Goal: Information Seeking & Learning: Learn about a topic

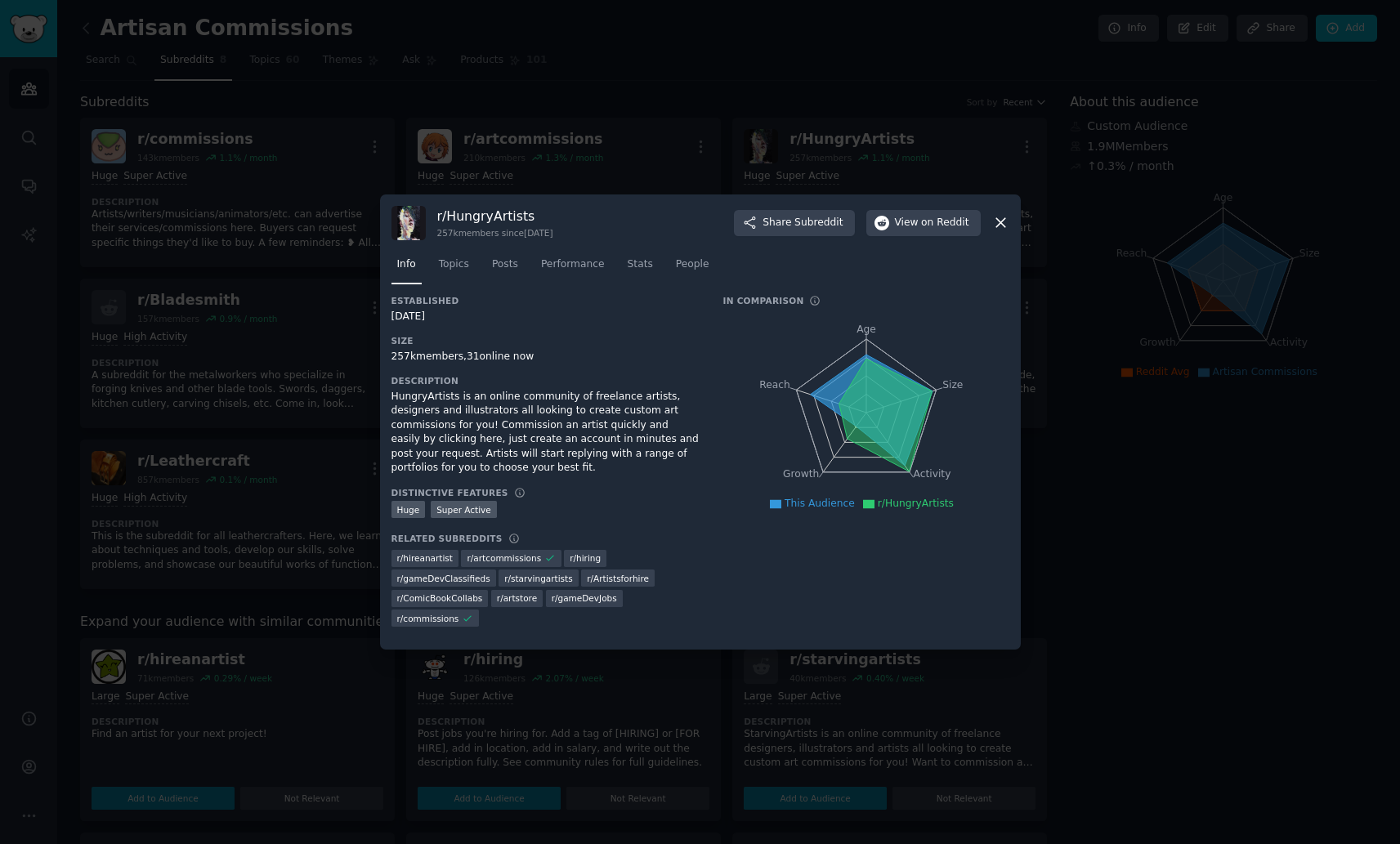
click at [1001, 219] on icon at bounding box center [1001, 223] width 18 height 17
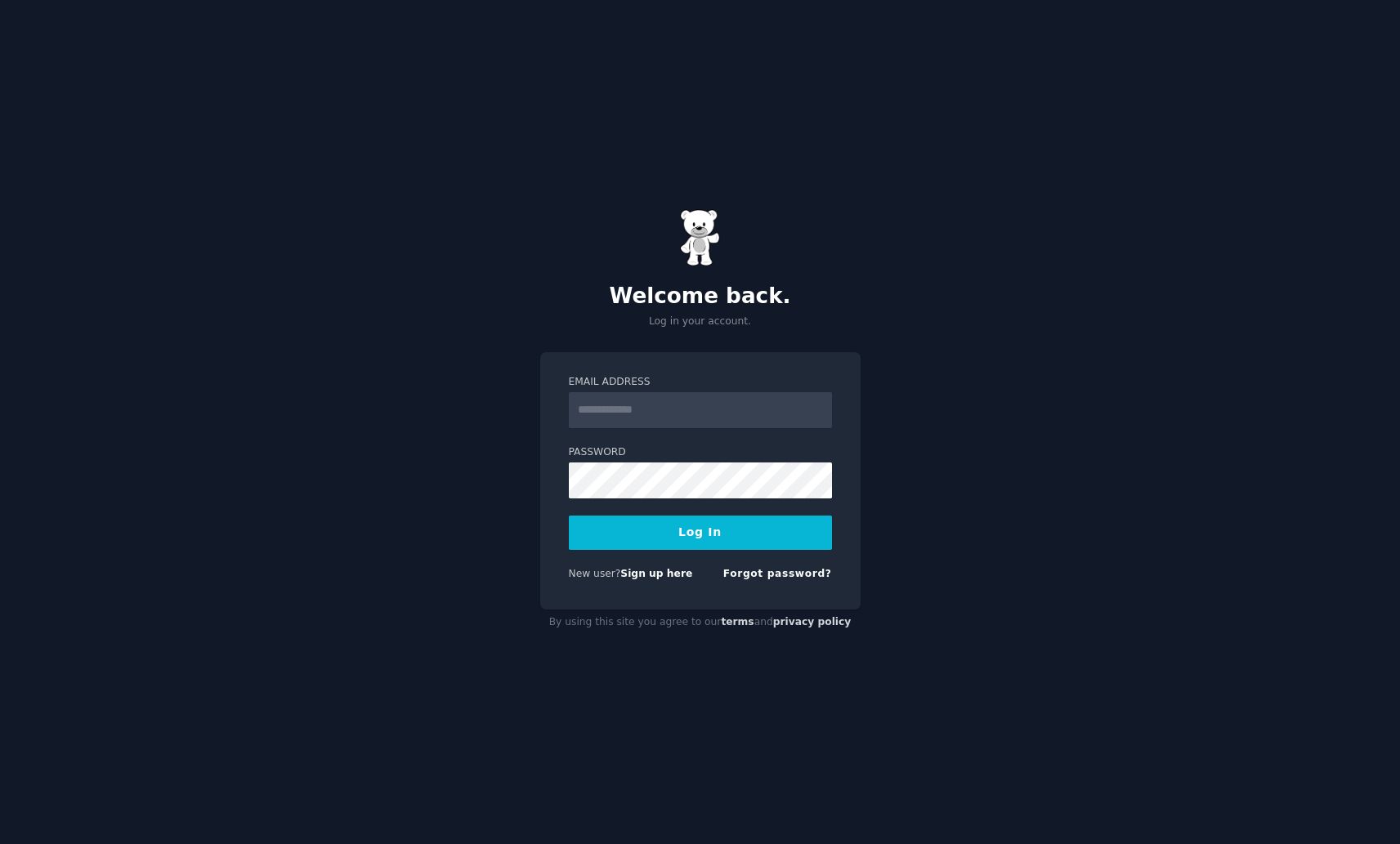
type input "**********"
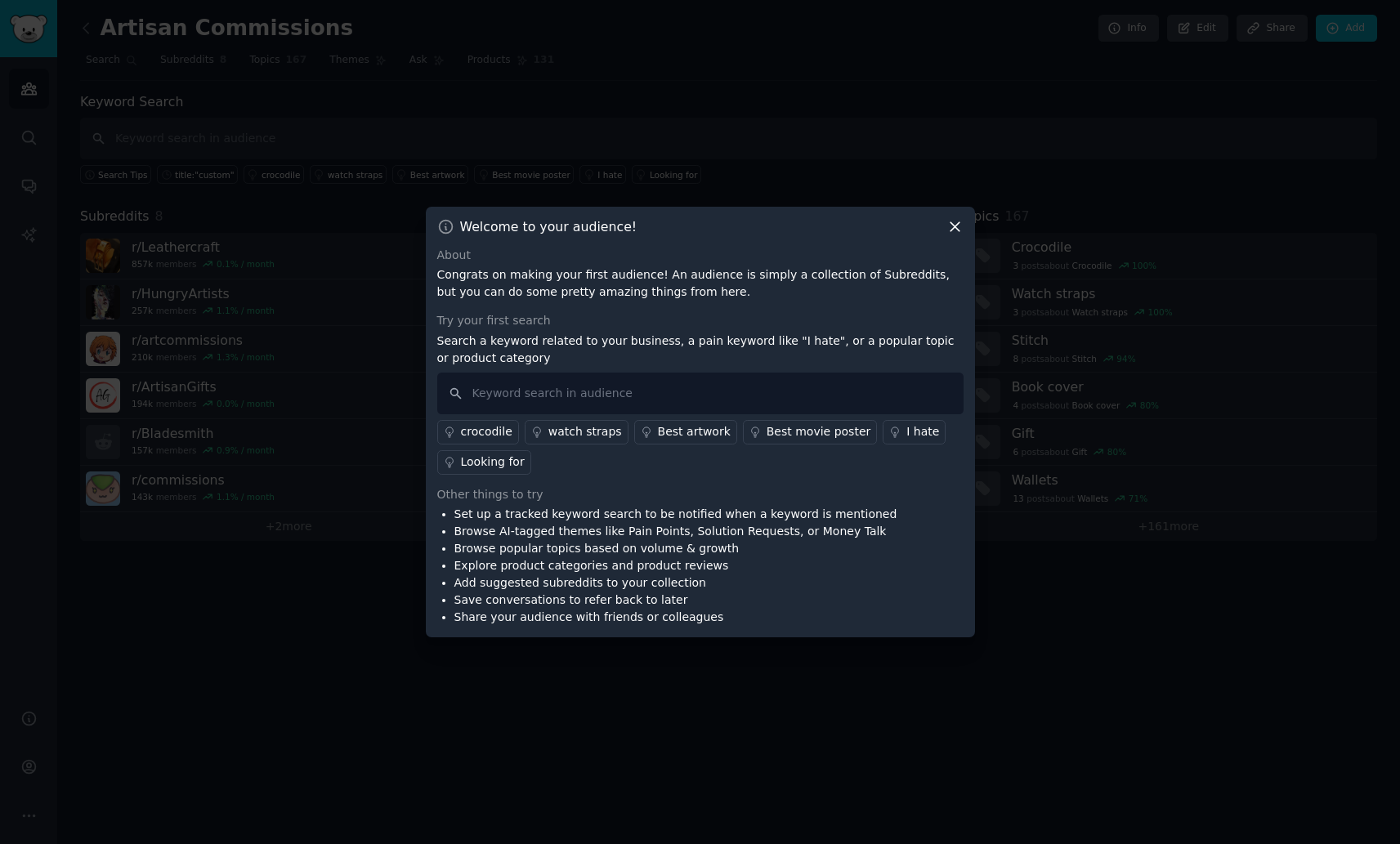
click at [952, 218] on icon at bounding box center [955, 227] width 18 height 17
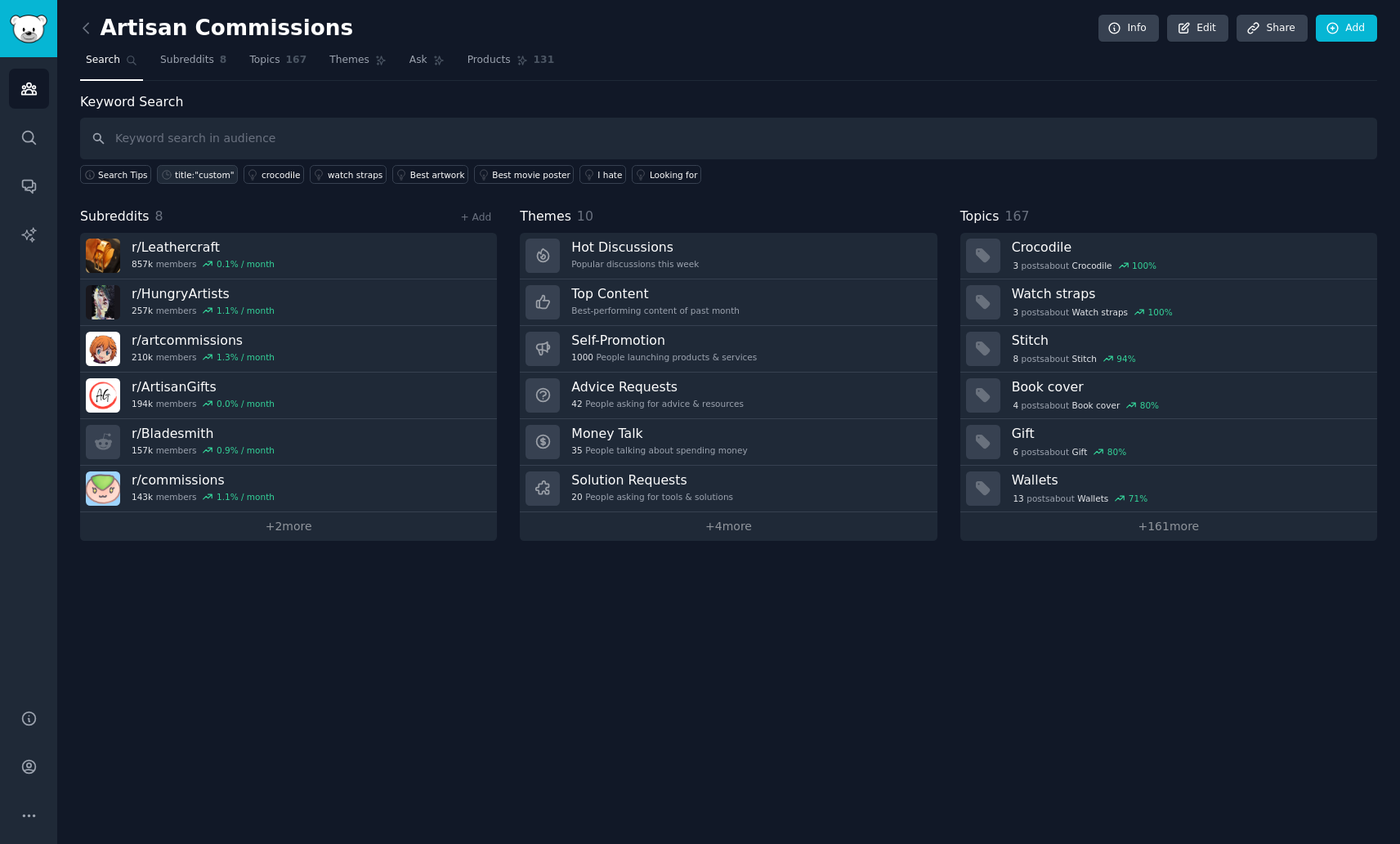
click at [189, 172] on div "title:"custom"" at bounding box center [204, 174] width 59 height 11
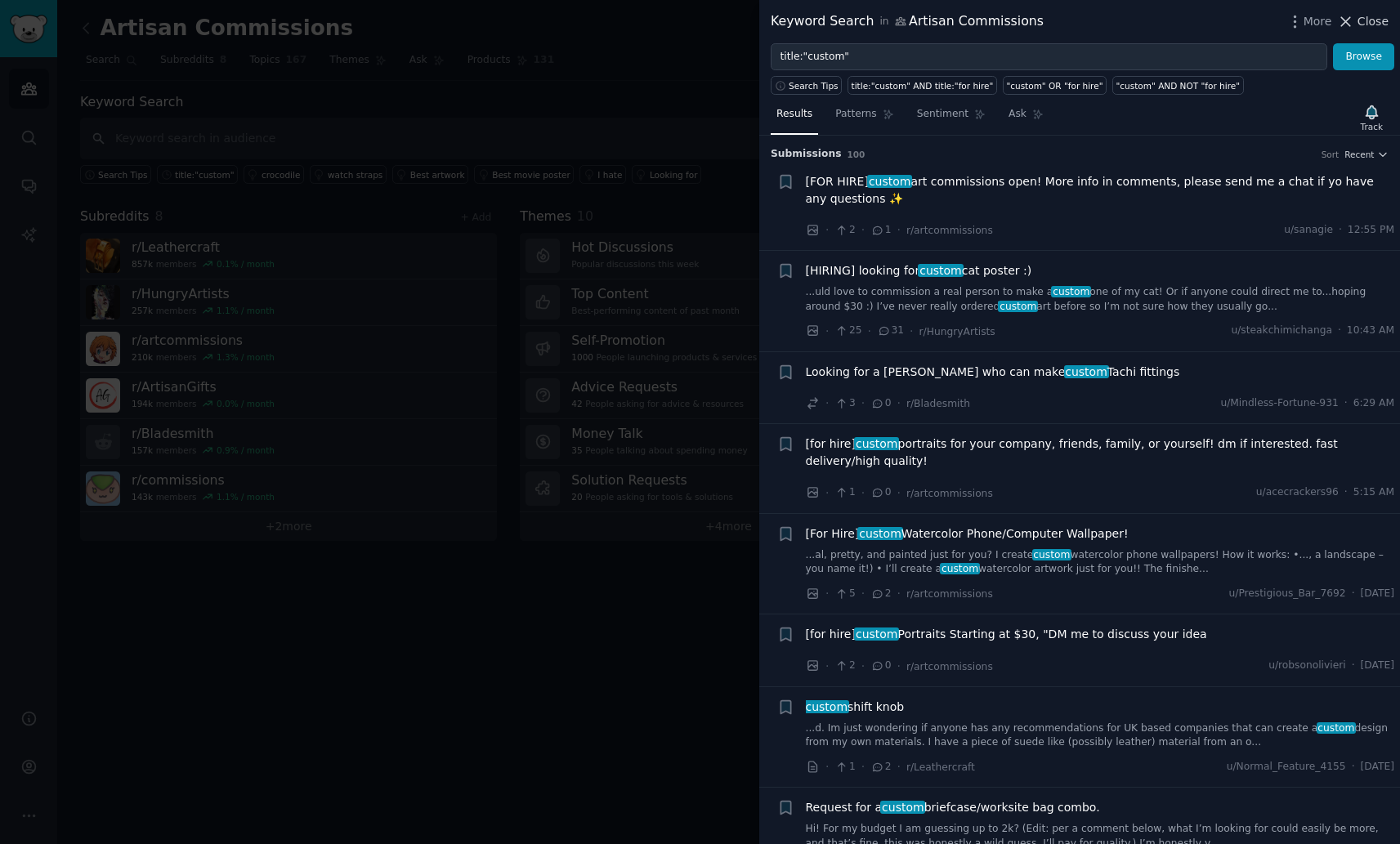
click at [1354, 27] on icon at bounding box center [1346, 22] width 18 height 17
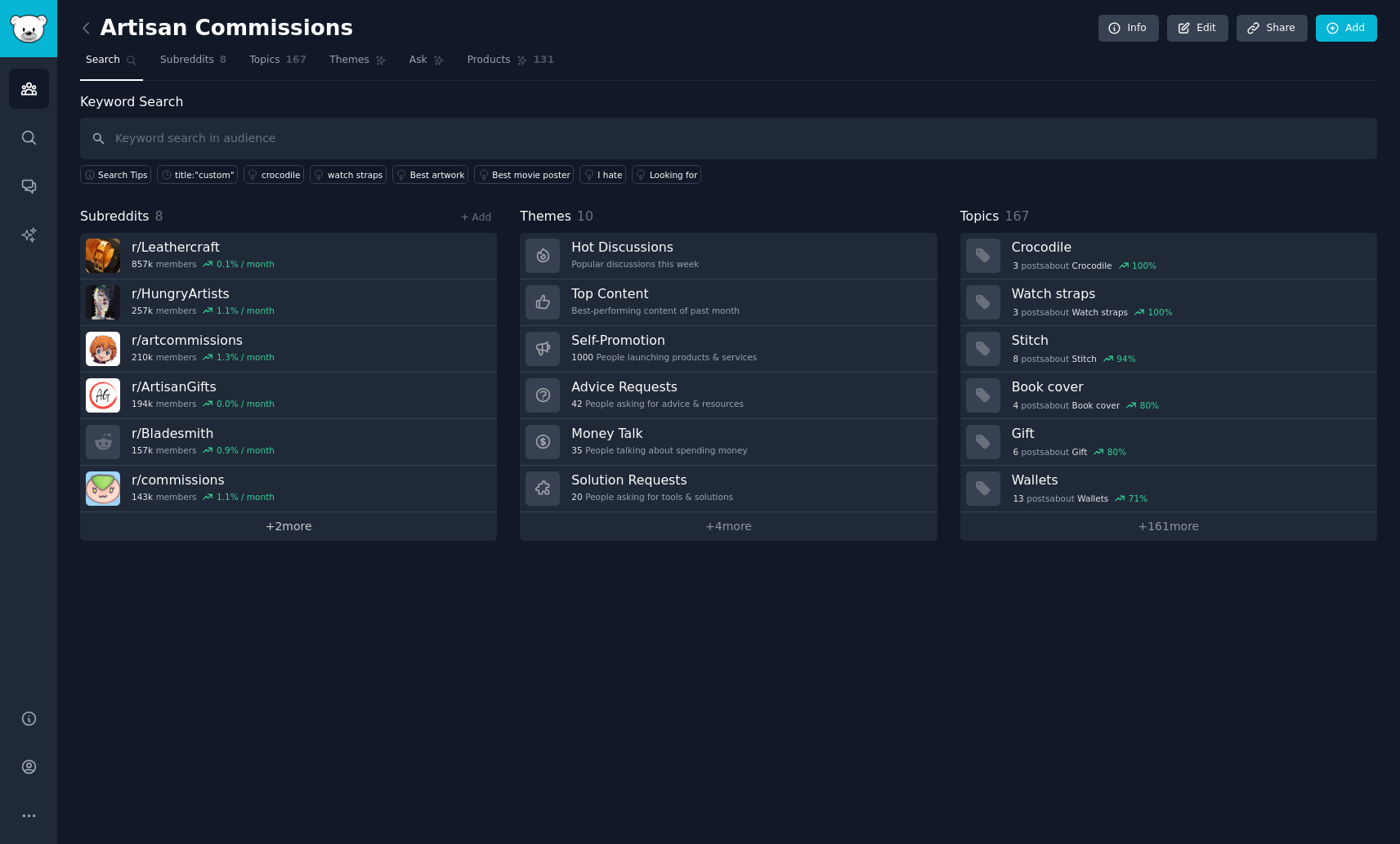
click at [295, 523] on link "+ 2 more" at bounding box center [289, 527] width 416 height 29
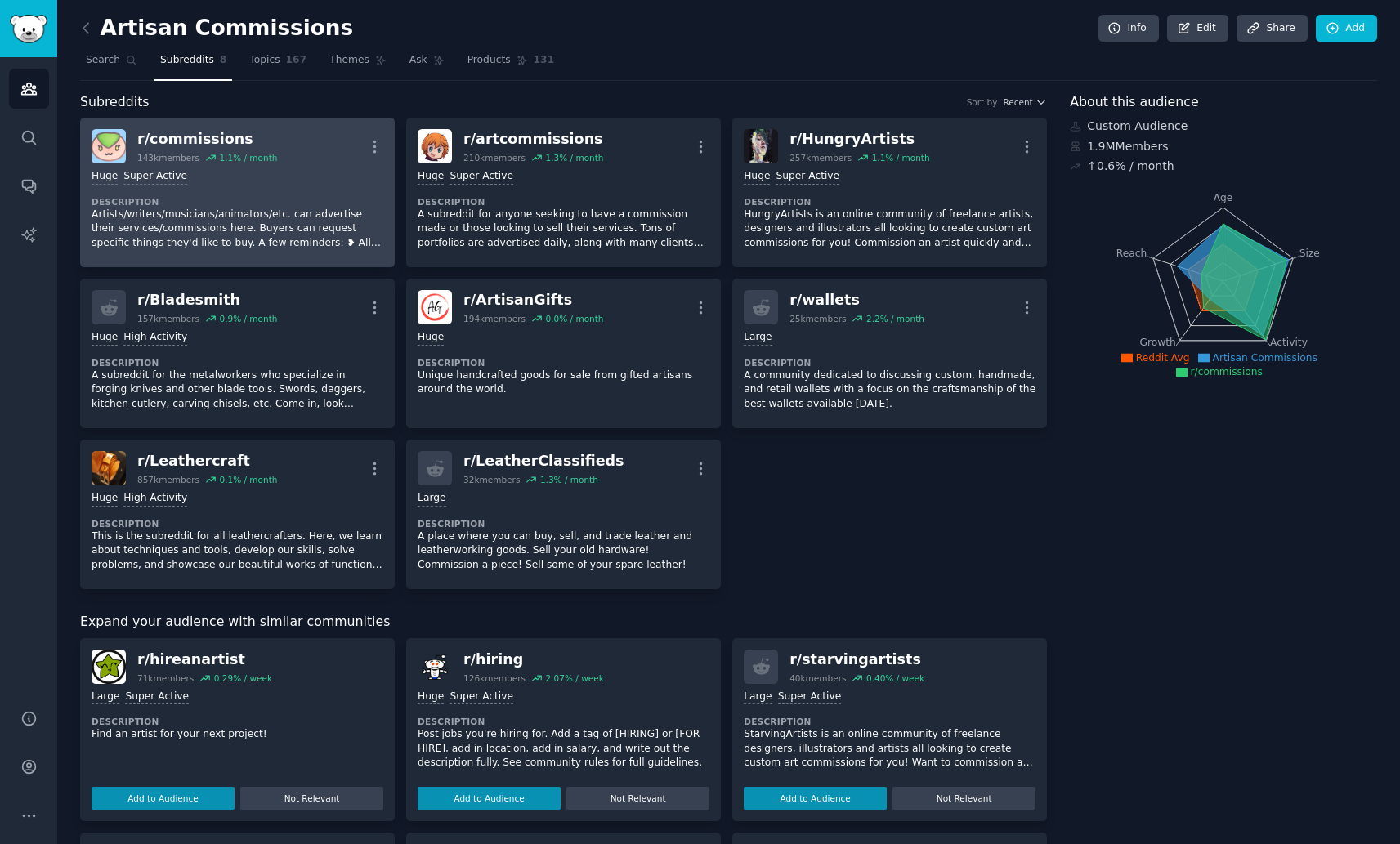
click at [291, 227] on p "Artists/writers/musicians/animators/etc. can advertise their services/commissio…" at bounding box center [237, 228] width 291 height 43
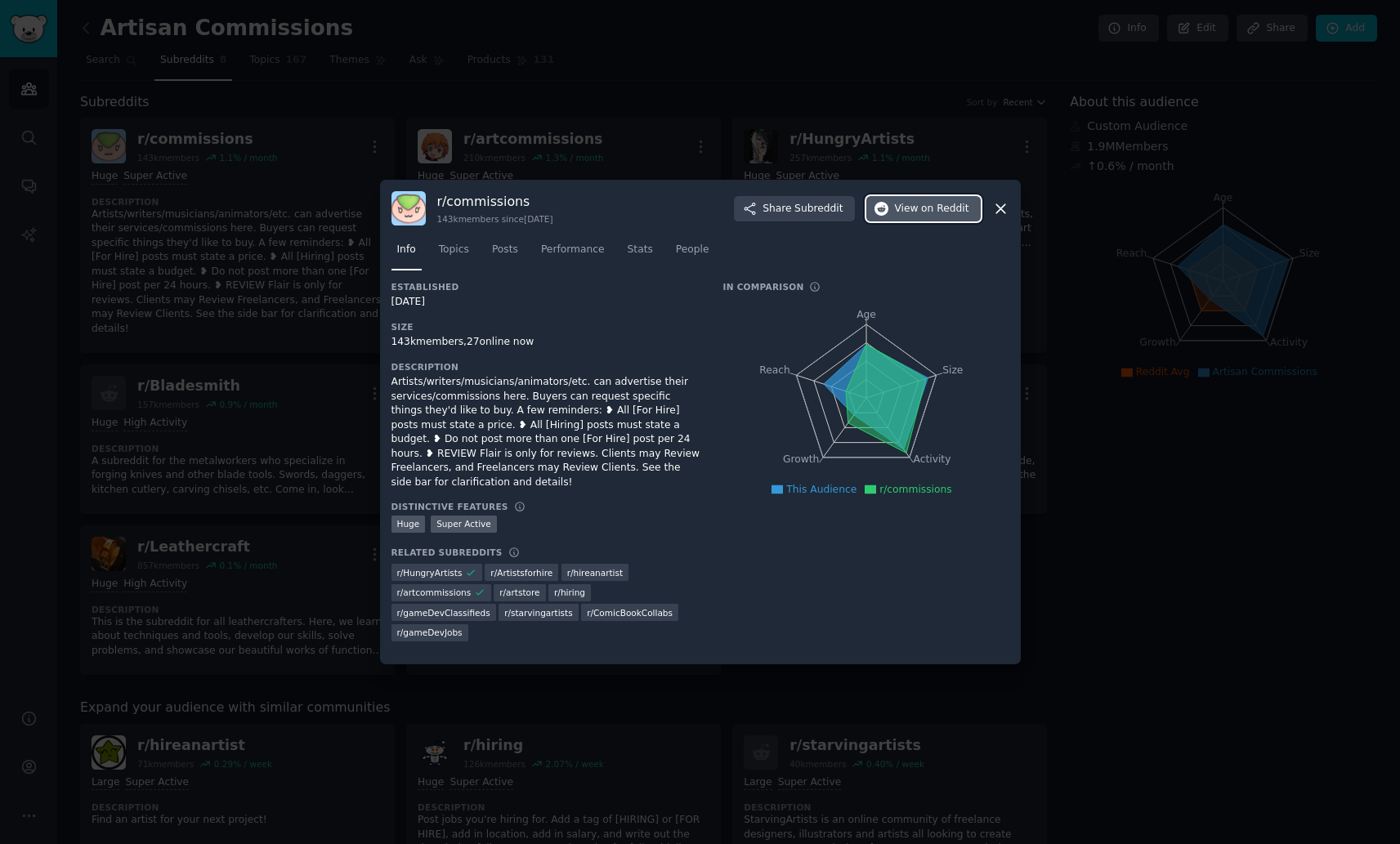
click at [906, 222] on button "View on Reddit" at bounding box center [923, 209] width 115 height 26
click at [1293, 581] on div at bounding box center [700, 422] width 1400 height 844
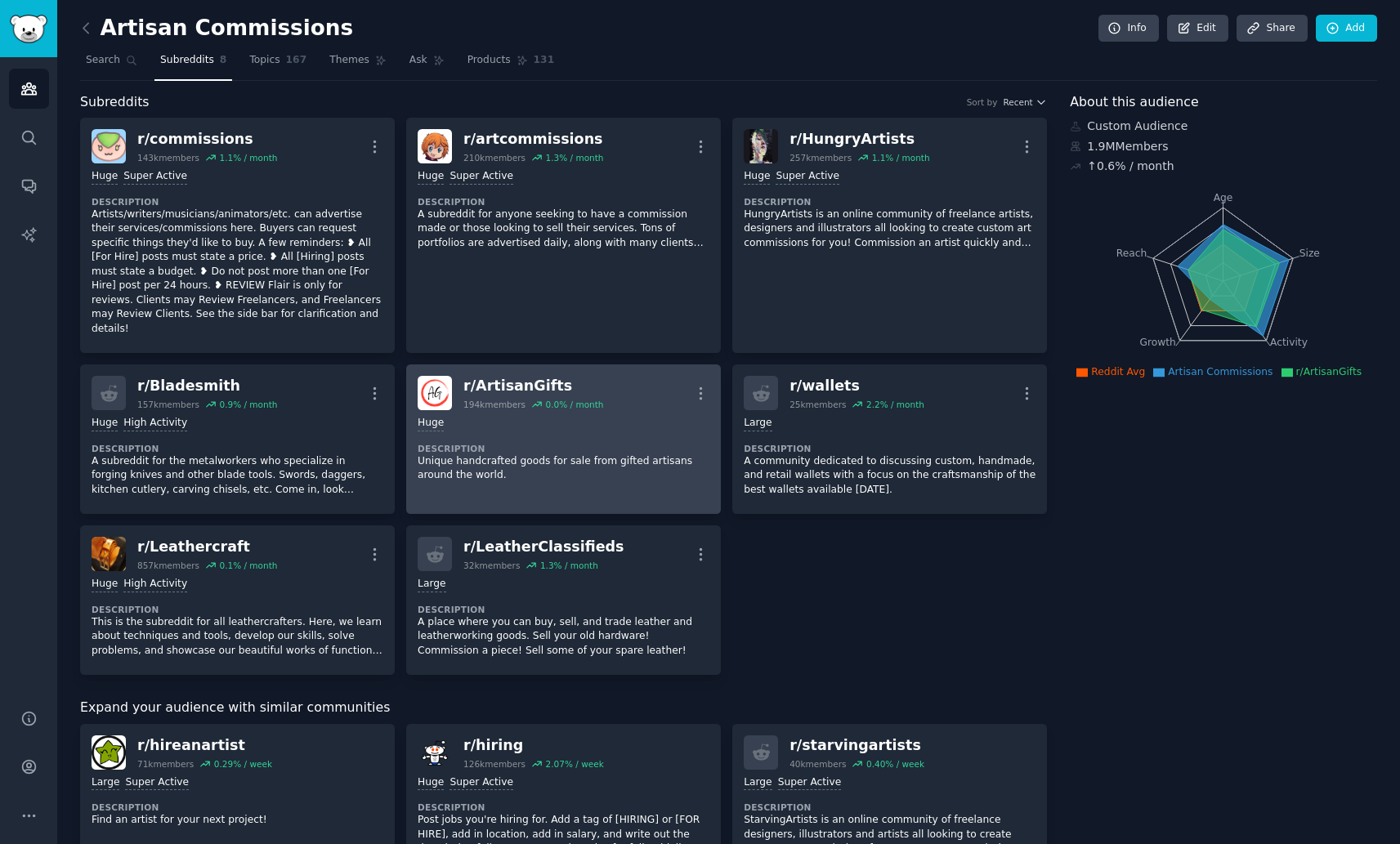
click at [636, 423] on div "Huge Description Unique handcrafted goods for sale from gifted artisans around …" at bounding box center [563, 450] width 291 height 79
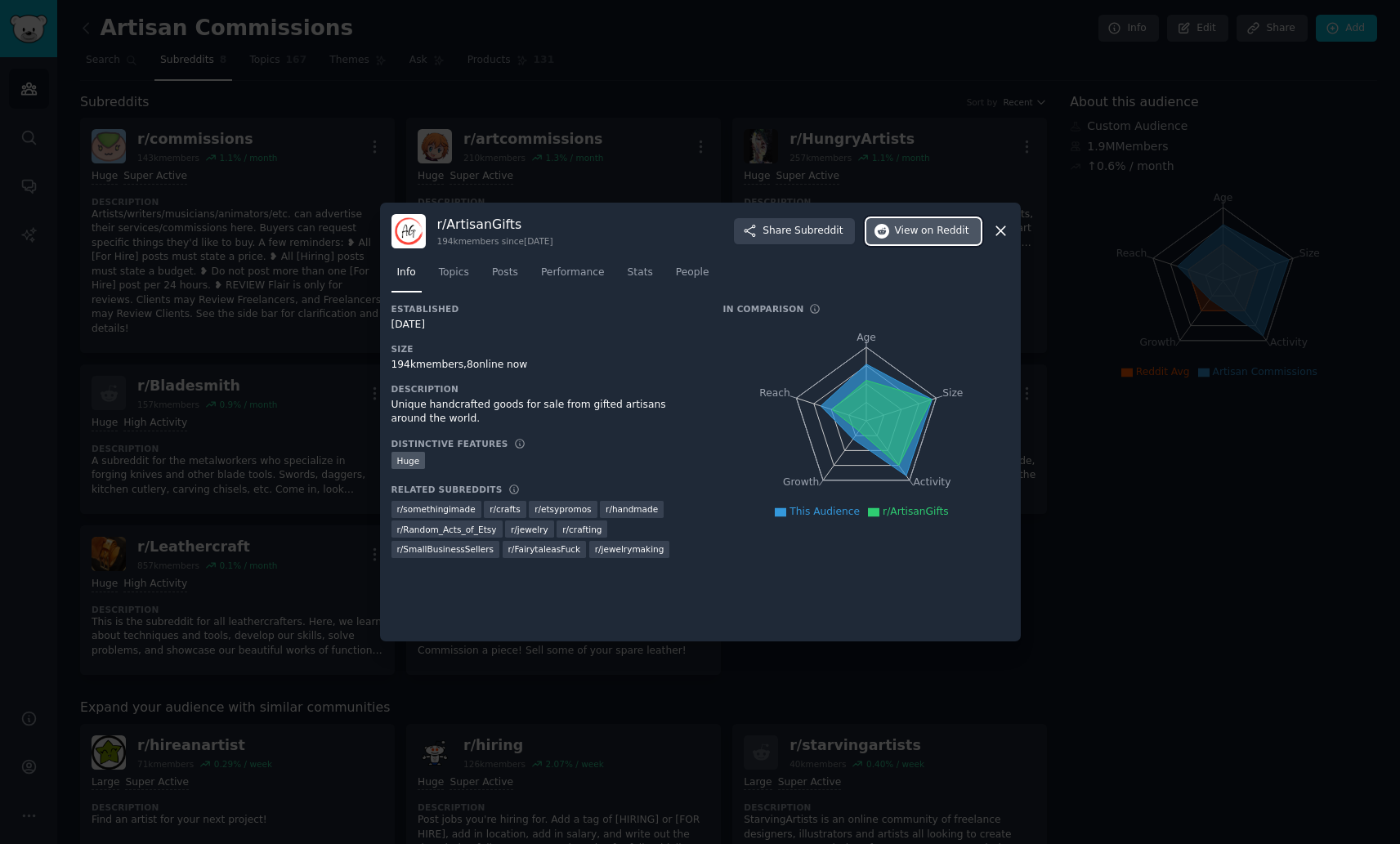
click at [950, 236] on span "on Reddit" at bounding box center [944, 231] width 47 height 15
